Goal: Information Seeking & Learning: Learn about a topic

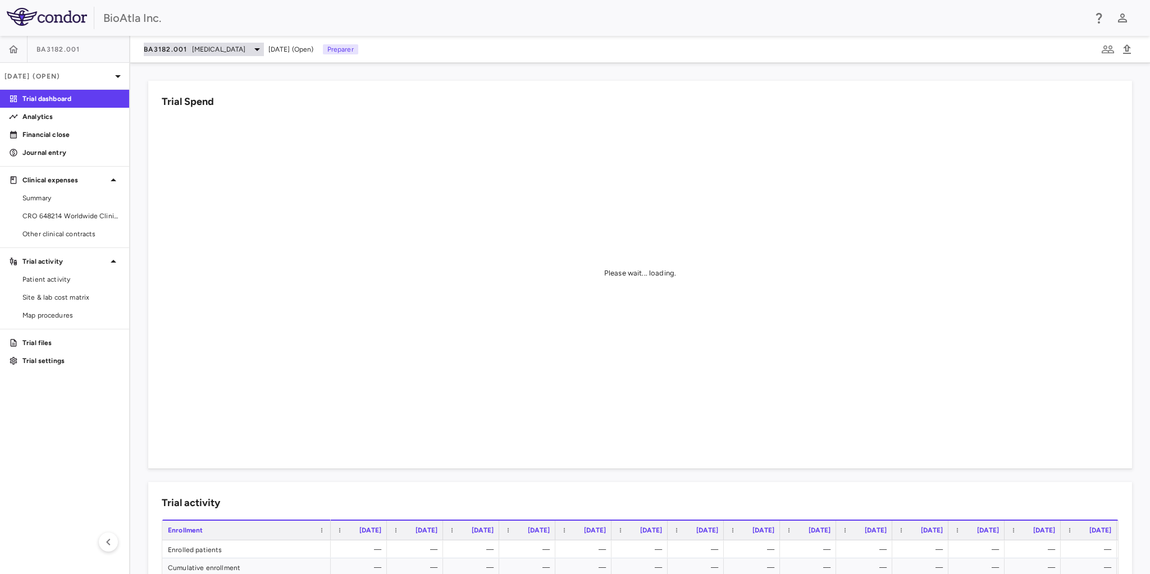
click at [247, 49] on div "BA3182.001 [MEDICAL_DATA]" at bounding box center [204, 49] width 120 height 13
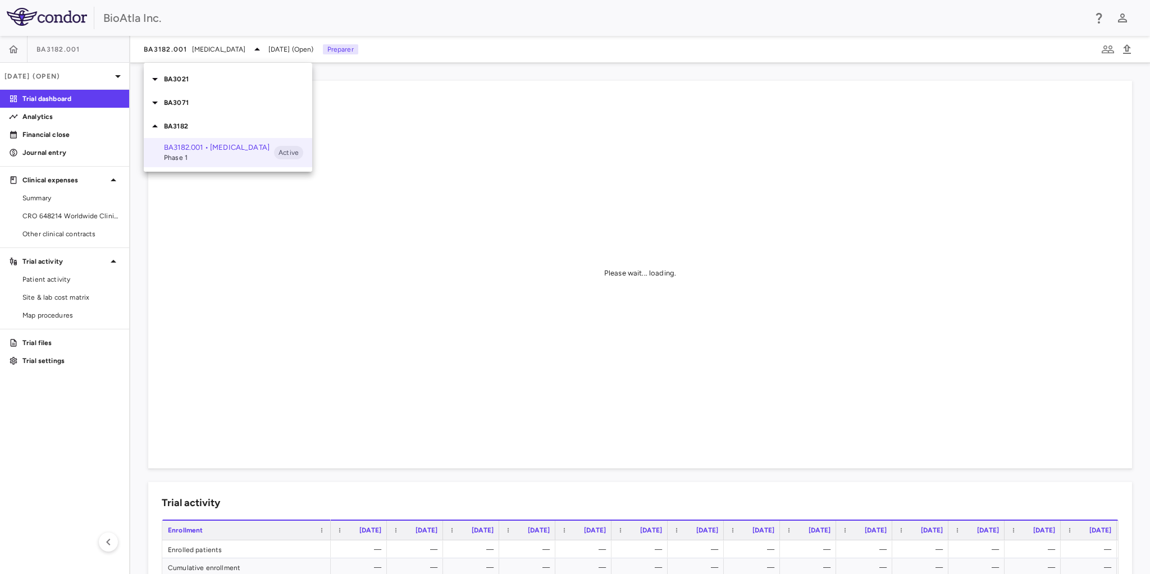
click at [175, 76] on p "BA3021" at bounding box center [238, 79] width 148 height 10
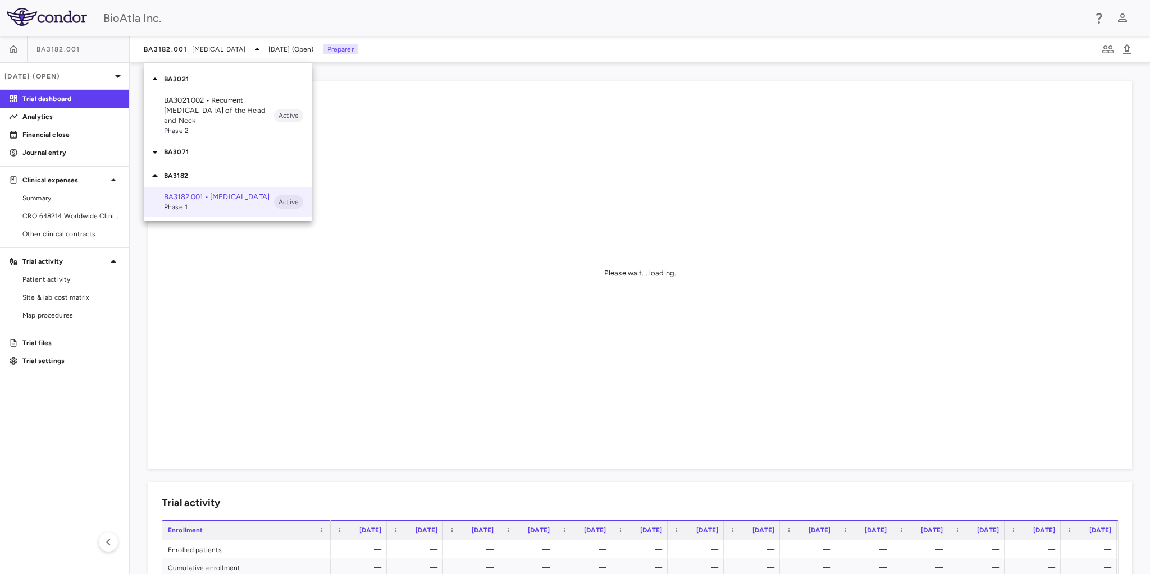
click at [196, 106] on p "BA3021.002 • Recurrent [MEDICAL_DATA] of the Head and Neck" at bounding box center [219, 110] width 110 height 30
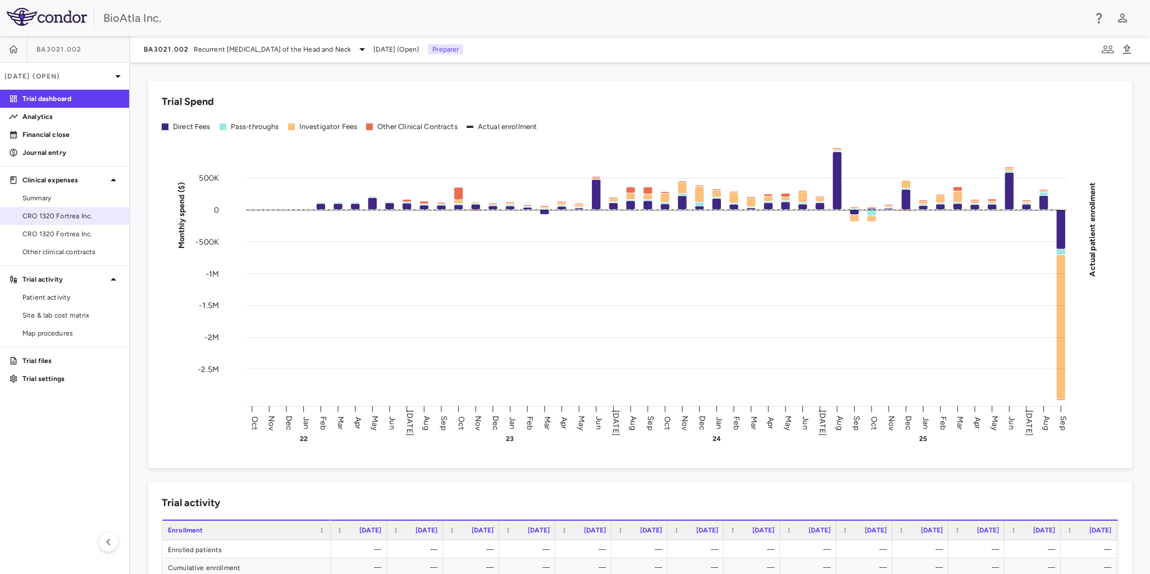
click at [56, 218] on span "CRO 1320 Fortrea Inc." at bounding box center [71, 216] width 98 height 10
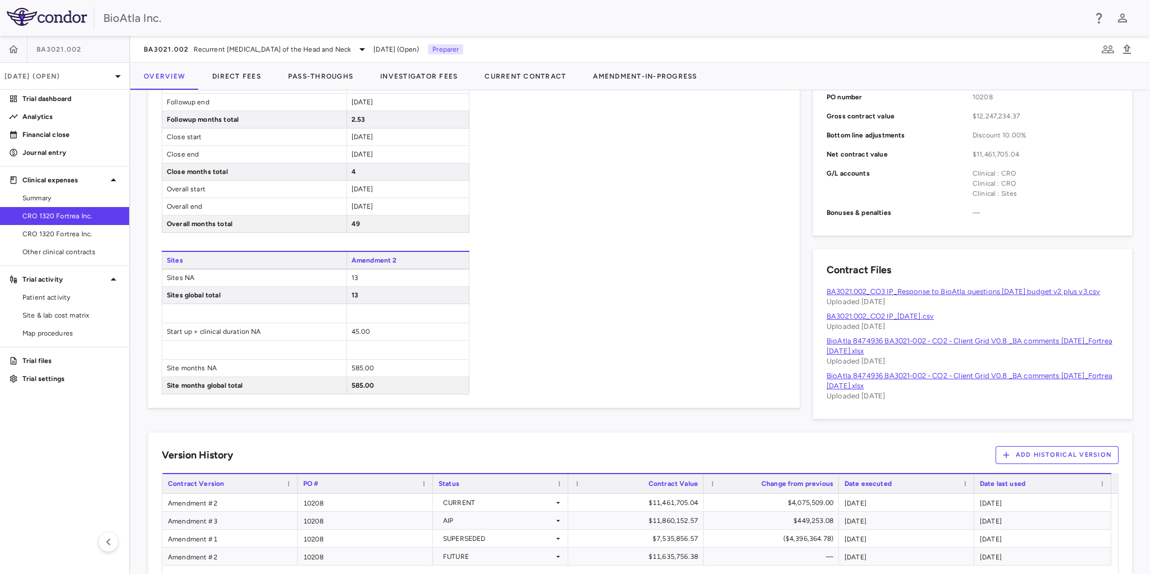
scroll to position [508, 0]
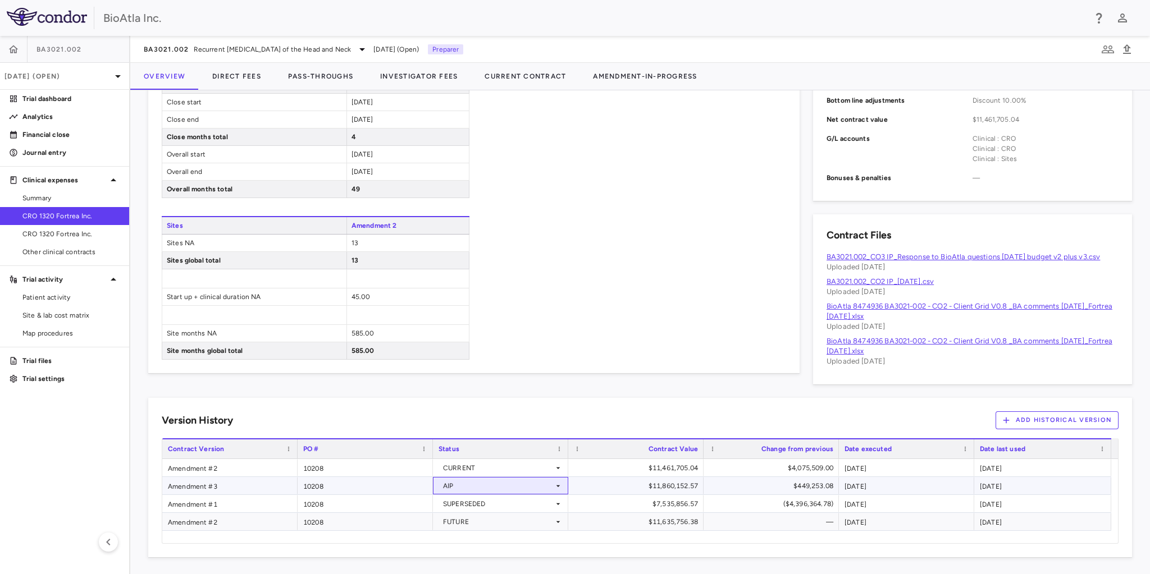
click at [557, 483] on icon at bounding box center [557, 486] width 9 height 9
click at [670, 359] on div at bounding box center [575, 287] width 1150 height 574
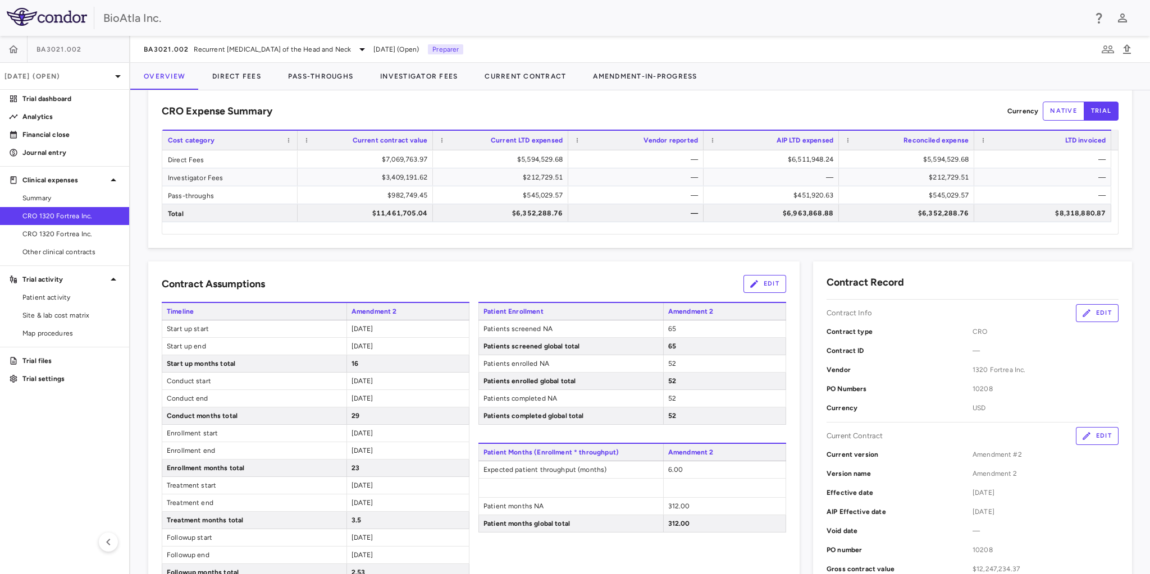
scroll to position [0, 0]
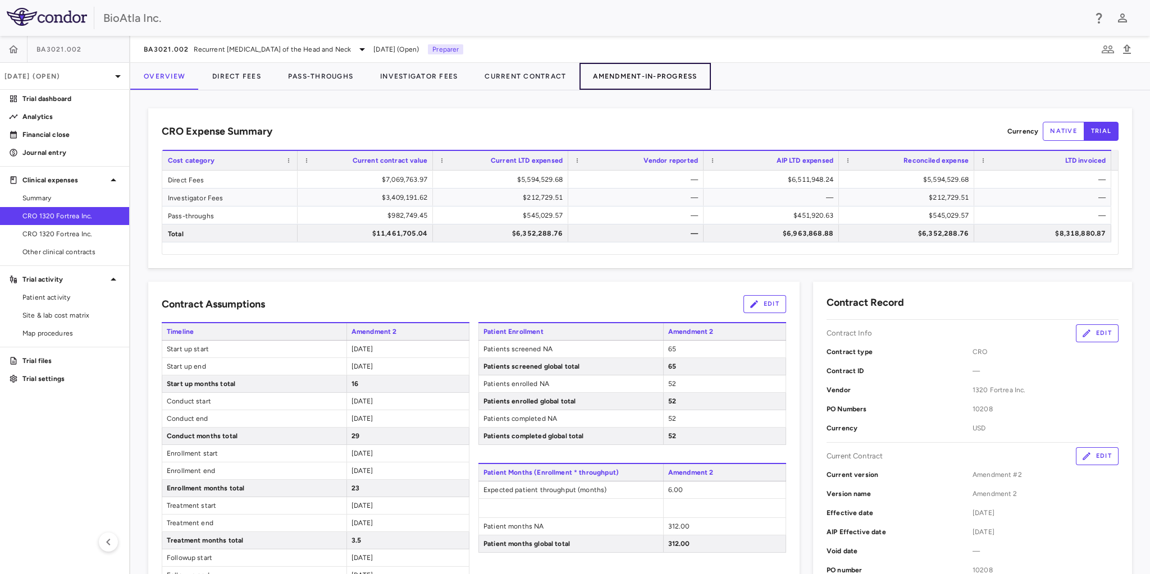
click at [647, 75] on button "Amendment-In-Progress" at bounding box center [644, 76] width 131 height 27
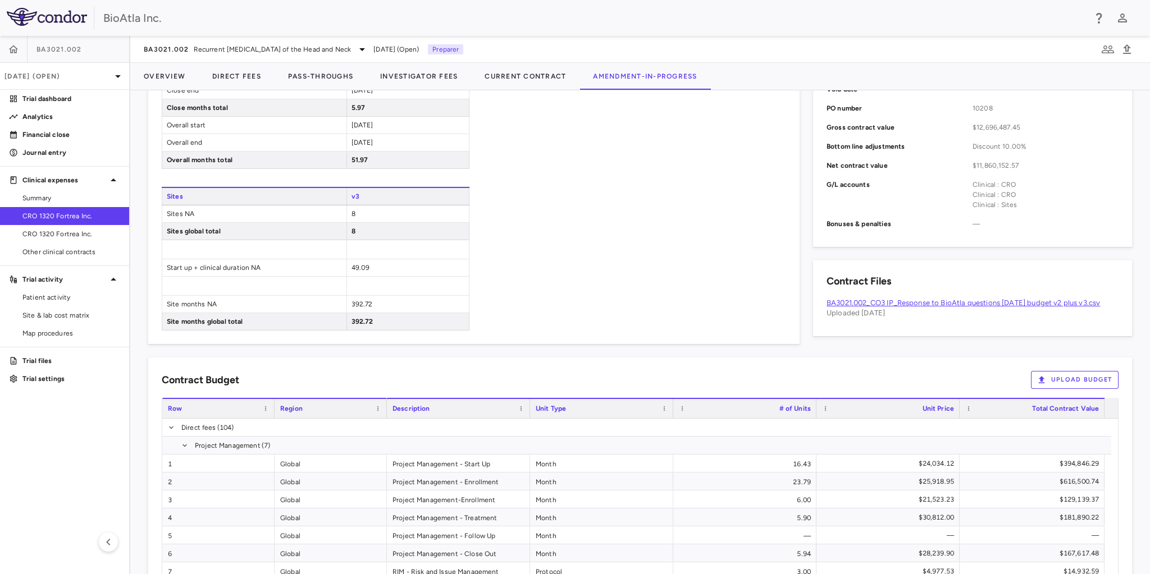
click at [604, 209] on div "Patient Enrollment v3 Patients screened NA 46 Patients screened global total 46…" at bounding box center [632, 58] width 308 height 546
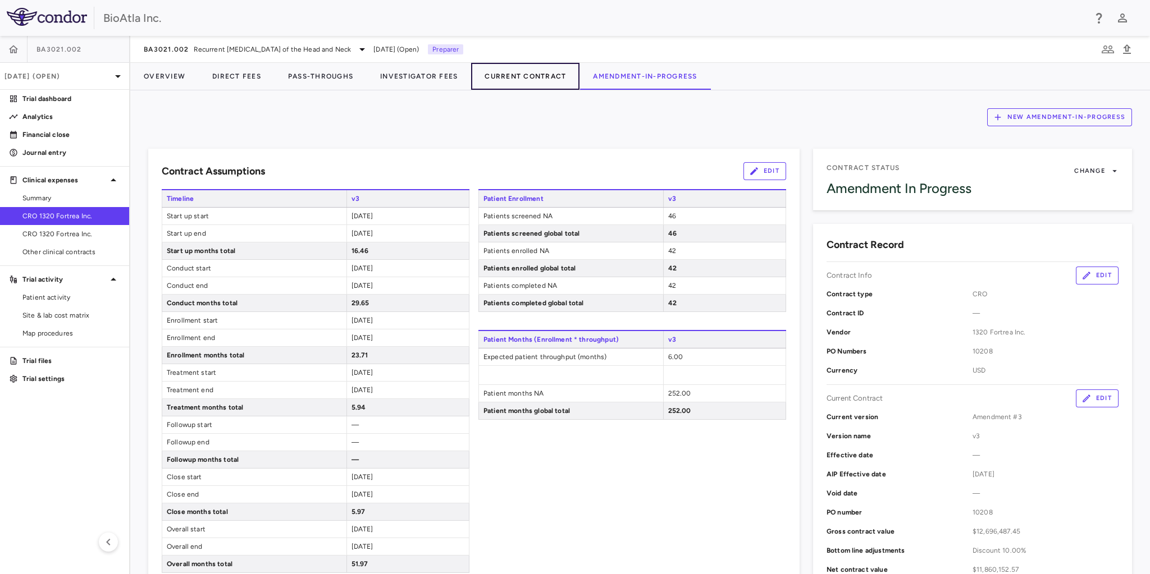
click at [511, 79] on button "Current Contract" at bounding box center [525, 76] width 108 height 27
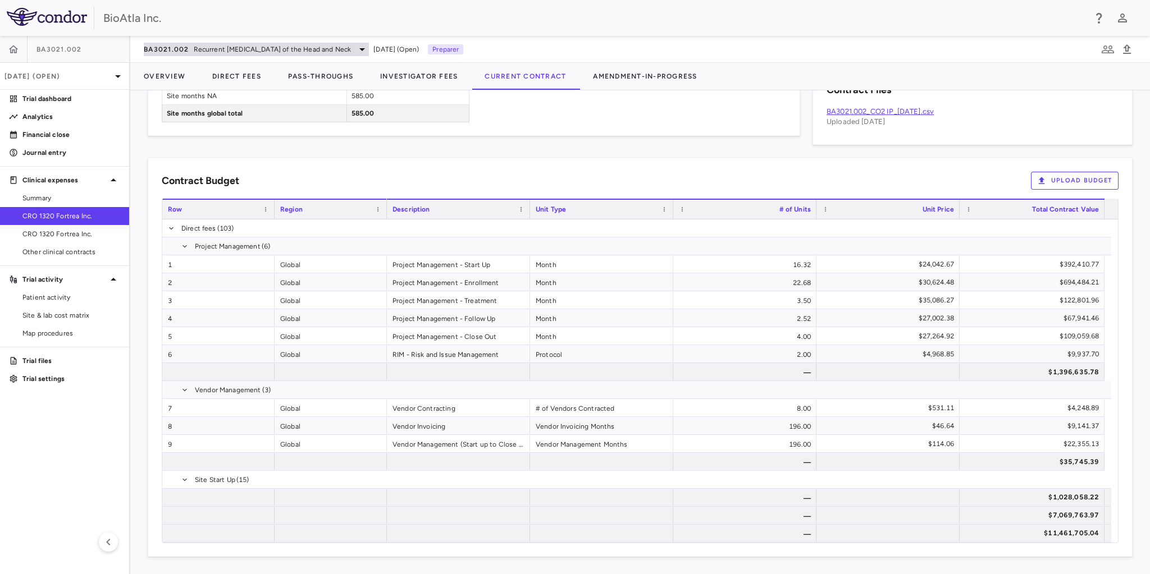
click at [369, 47] on icon at bounding box center [361, 49] width 13 height 13
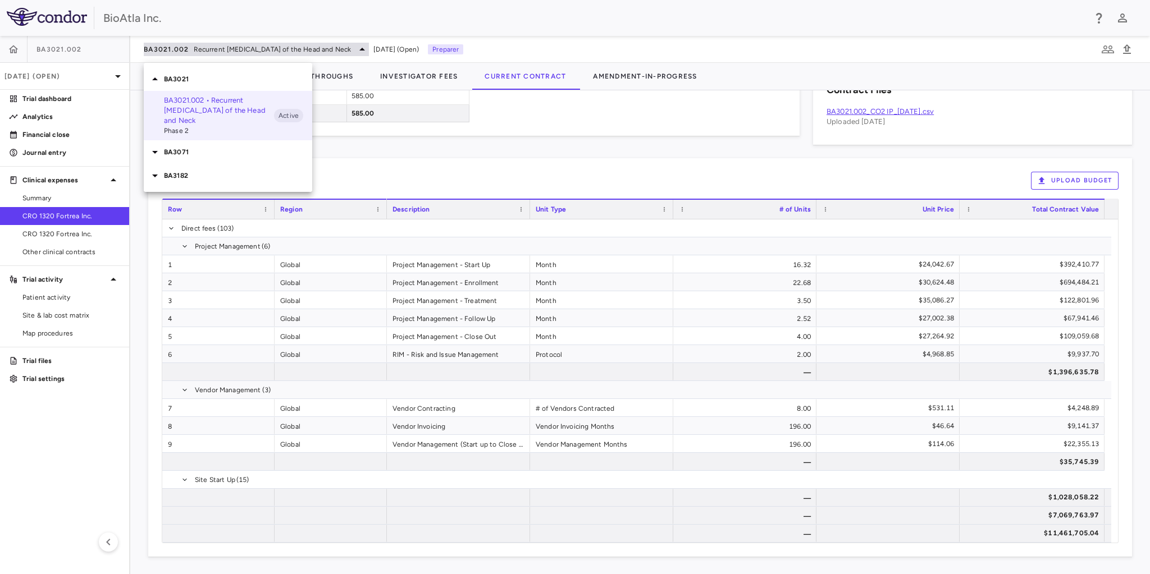
click at [388, 47] on div at bounding box center [575, 287] width 1150 height 574
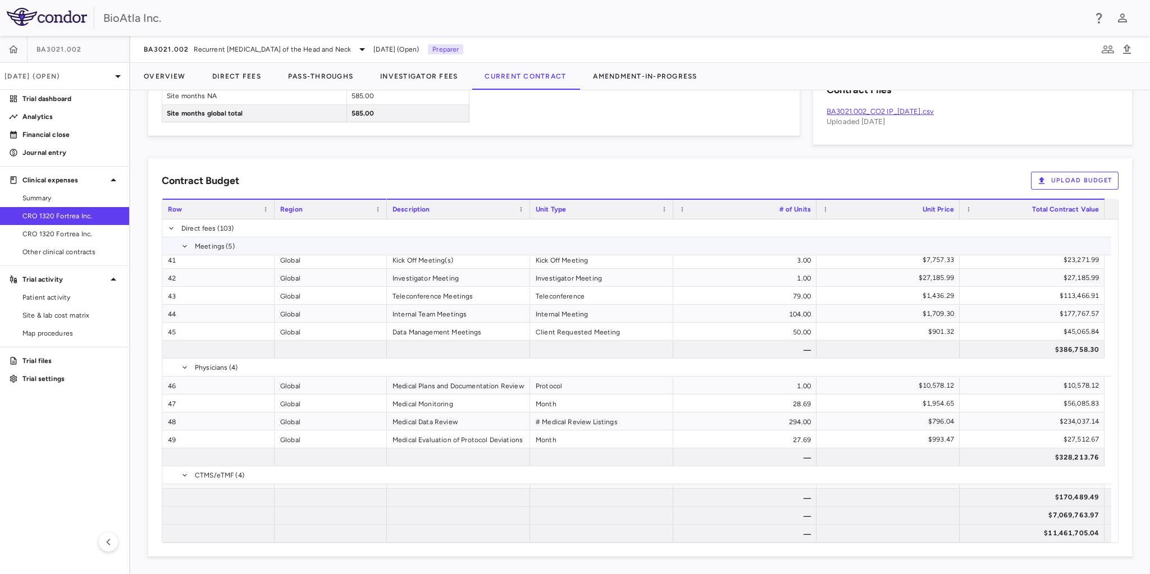
scroll to position [943, 0]
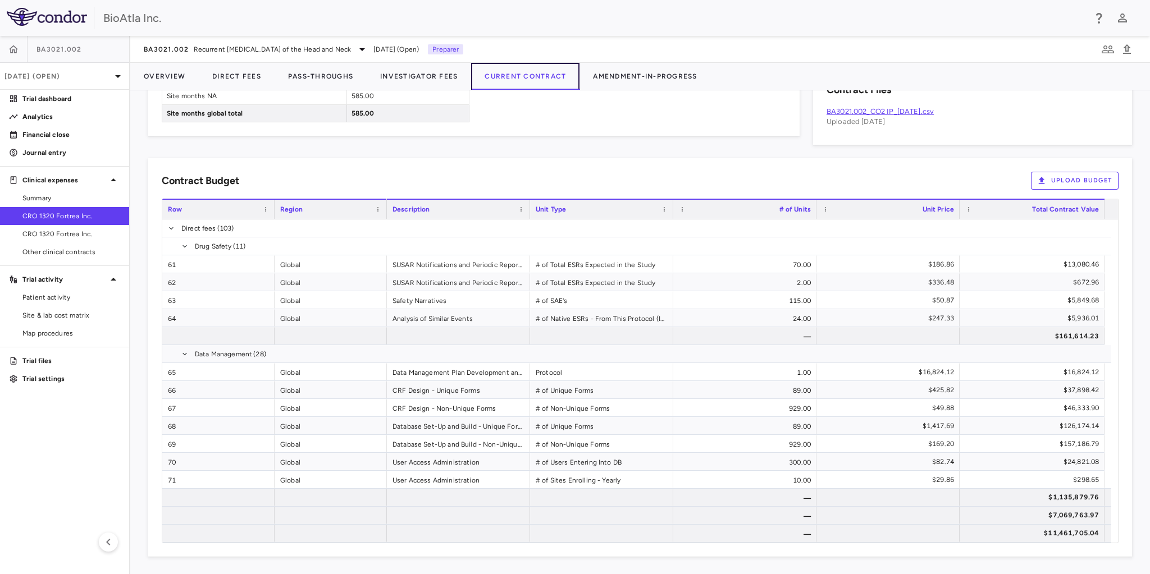
click at [525, 79] on button "Current Contract" at bounding box center [525, 76] width 108 height 27
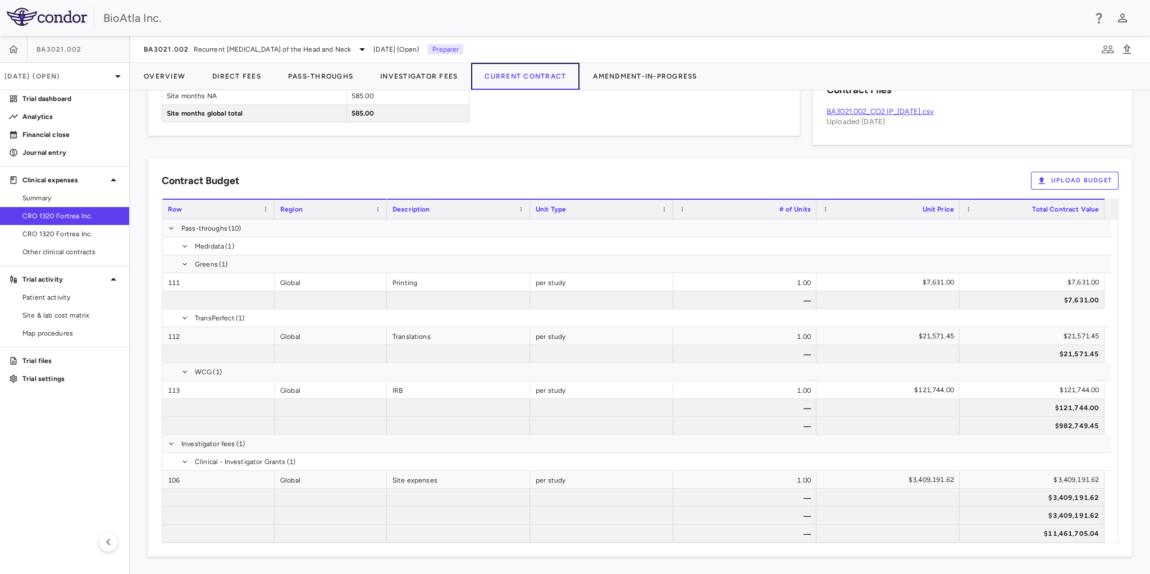
click at [548, 75] on button "Current Contract" at bounding box center [525, 76] width 108 height 27
click at [652, 74] on button "Amendment-In-Progress" at bounding box center [644, 76] width 131 height 27
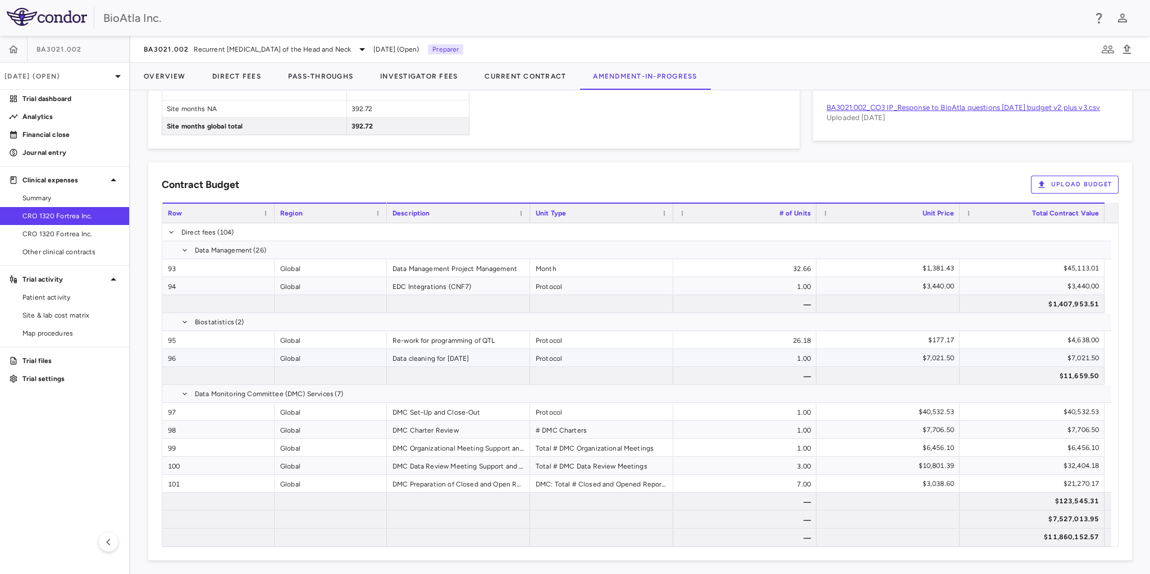
scroll to position [2075, 0]
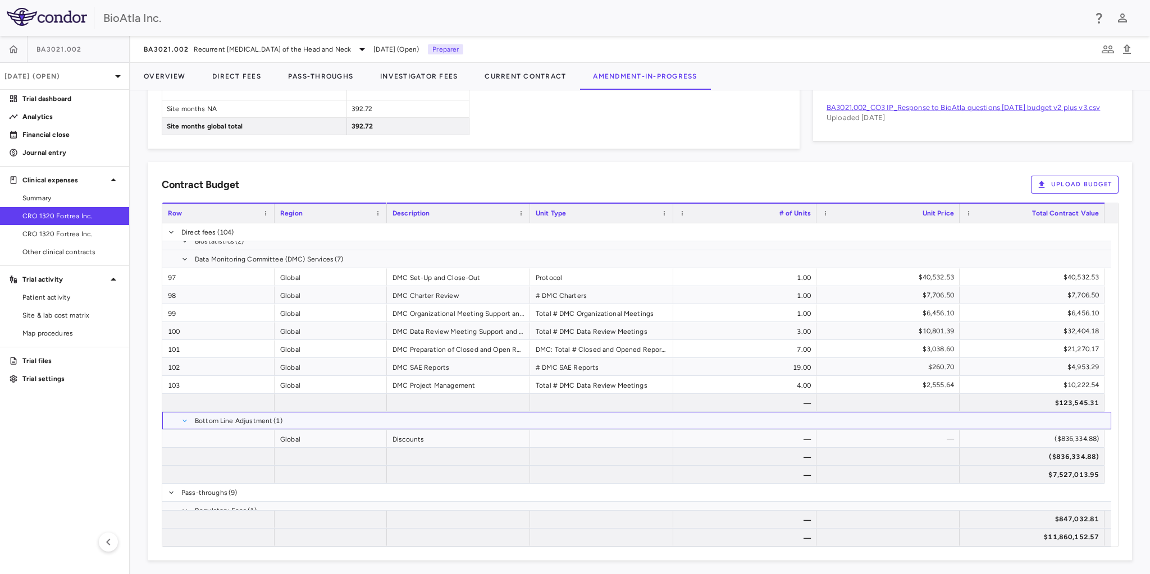
click at [185, 418] on span at bounding box center [184, 421] width 7 height 7
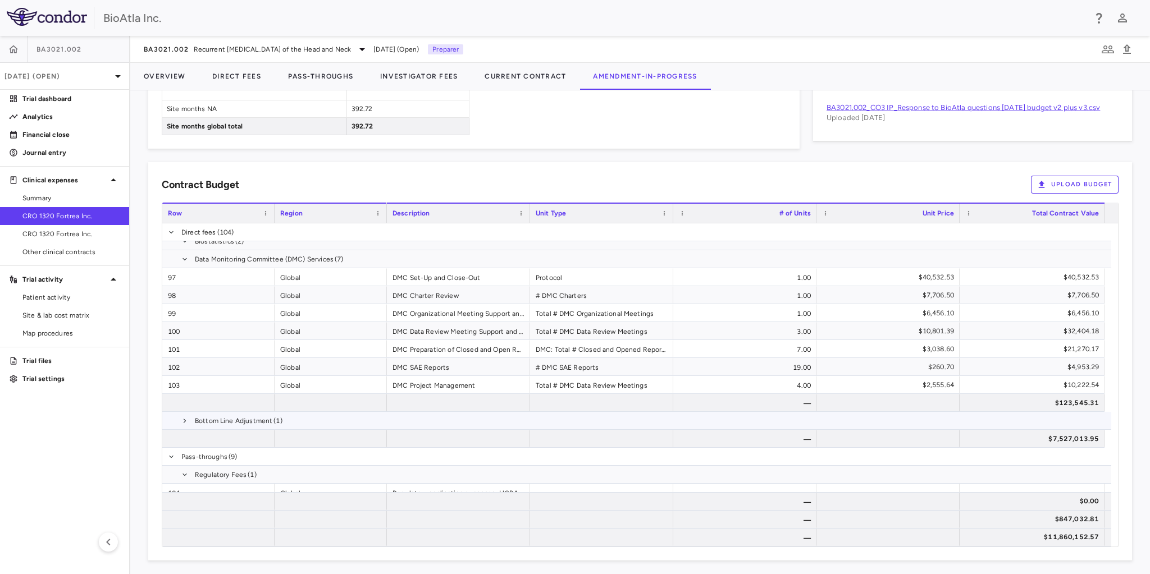
click at [185, 418] on span at bounding box center [184, 421] width 7 height 7
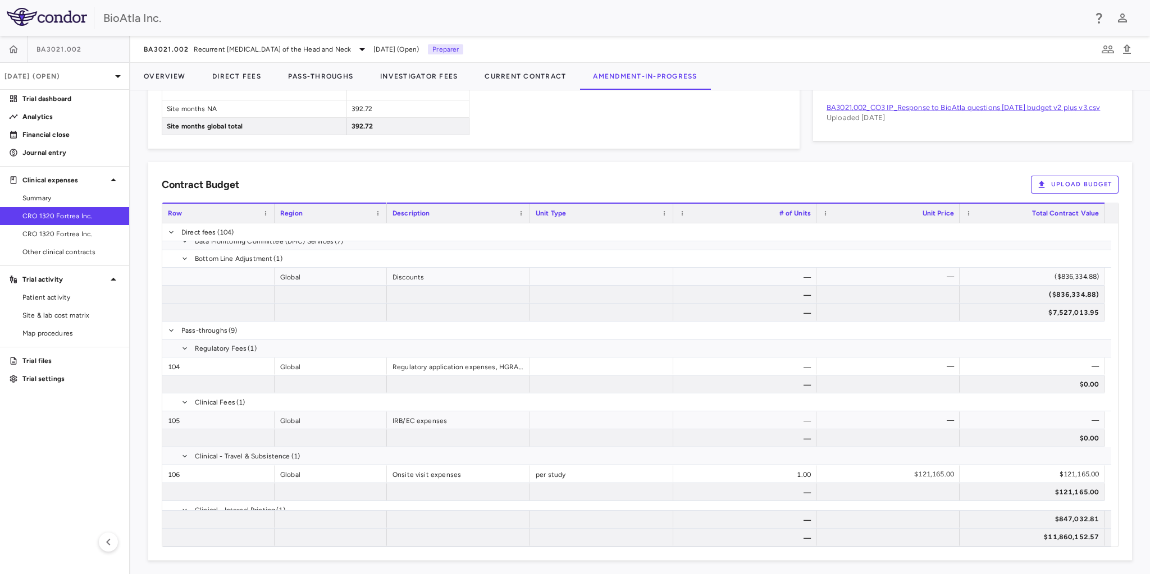
scroll to position [2236, 0]
